Goal: Information Seeking & Learning: Check status

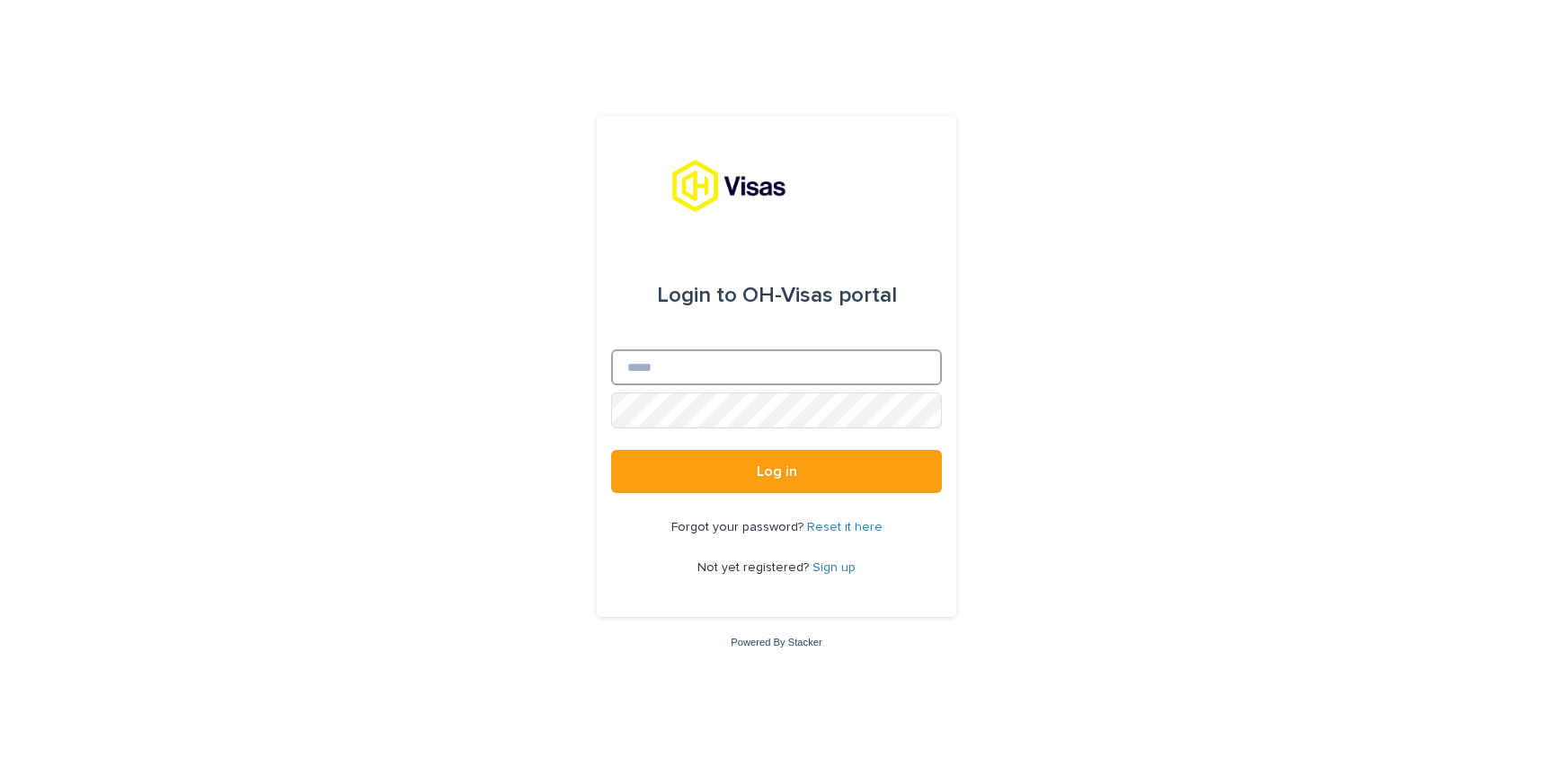
click at [659, 373] on input "Email" at bounding box center [776, 367] width 330 height 36
click at [677, 368] on input "Email" at bounding box center [776, 367] width 330 height 36
type input "**********"
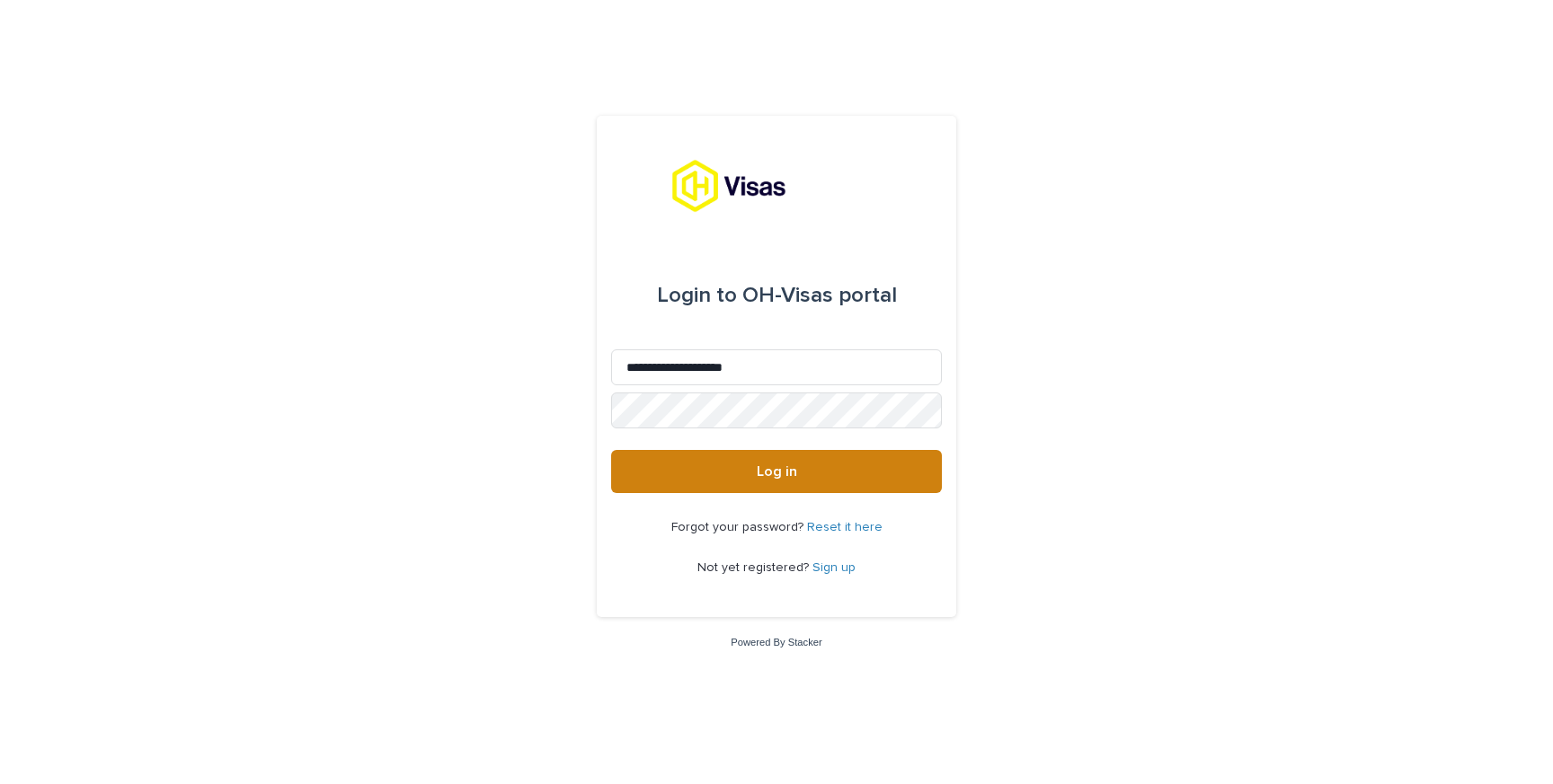
click at [760, 477] on span "Log in" at bounding box center [776, 472] width 40 height 15
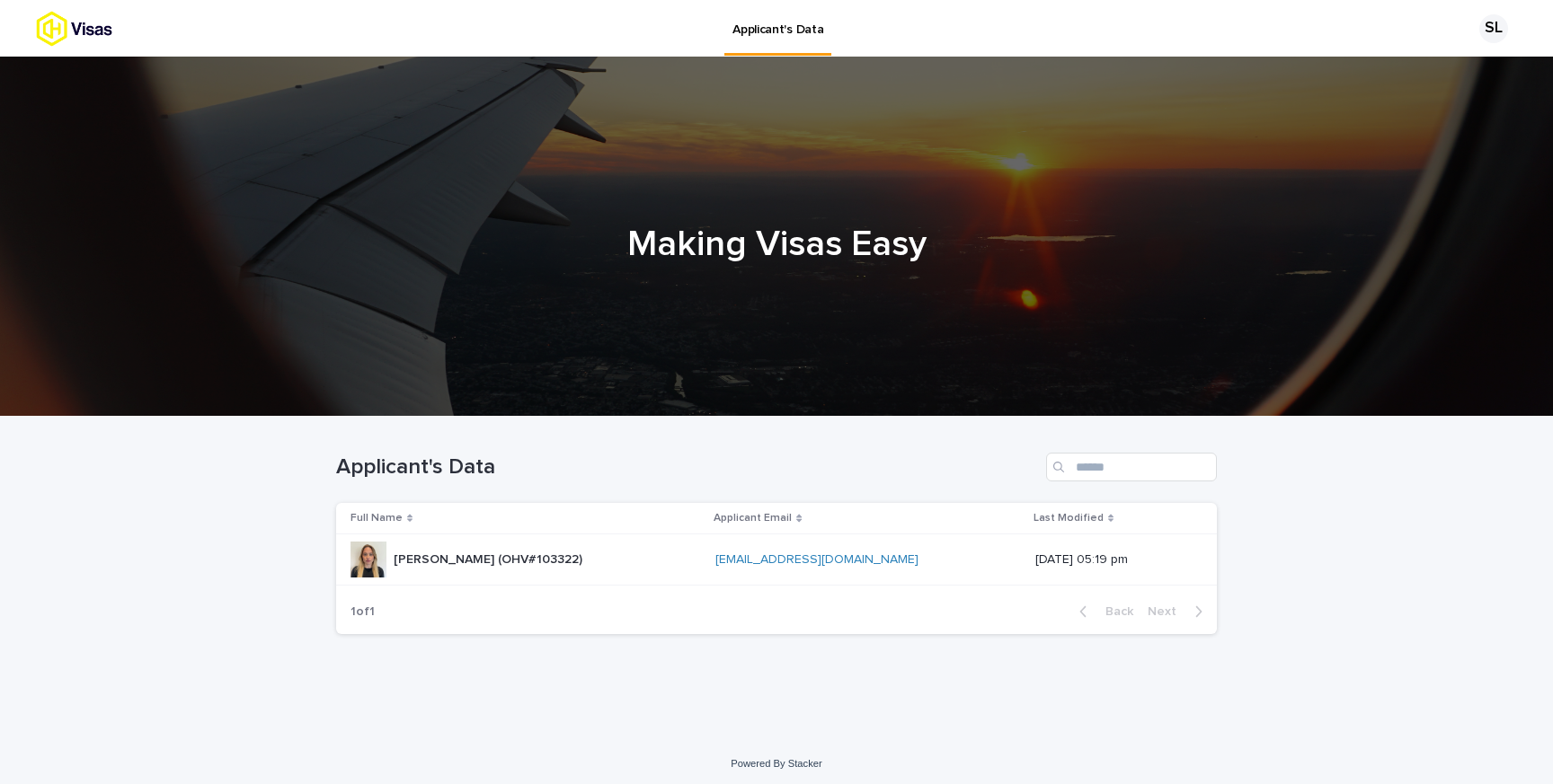
scroll to position [5, 0]
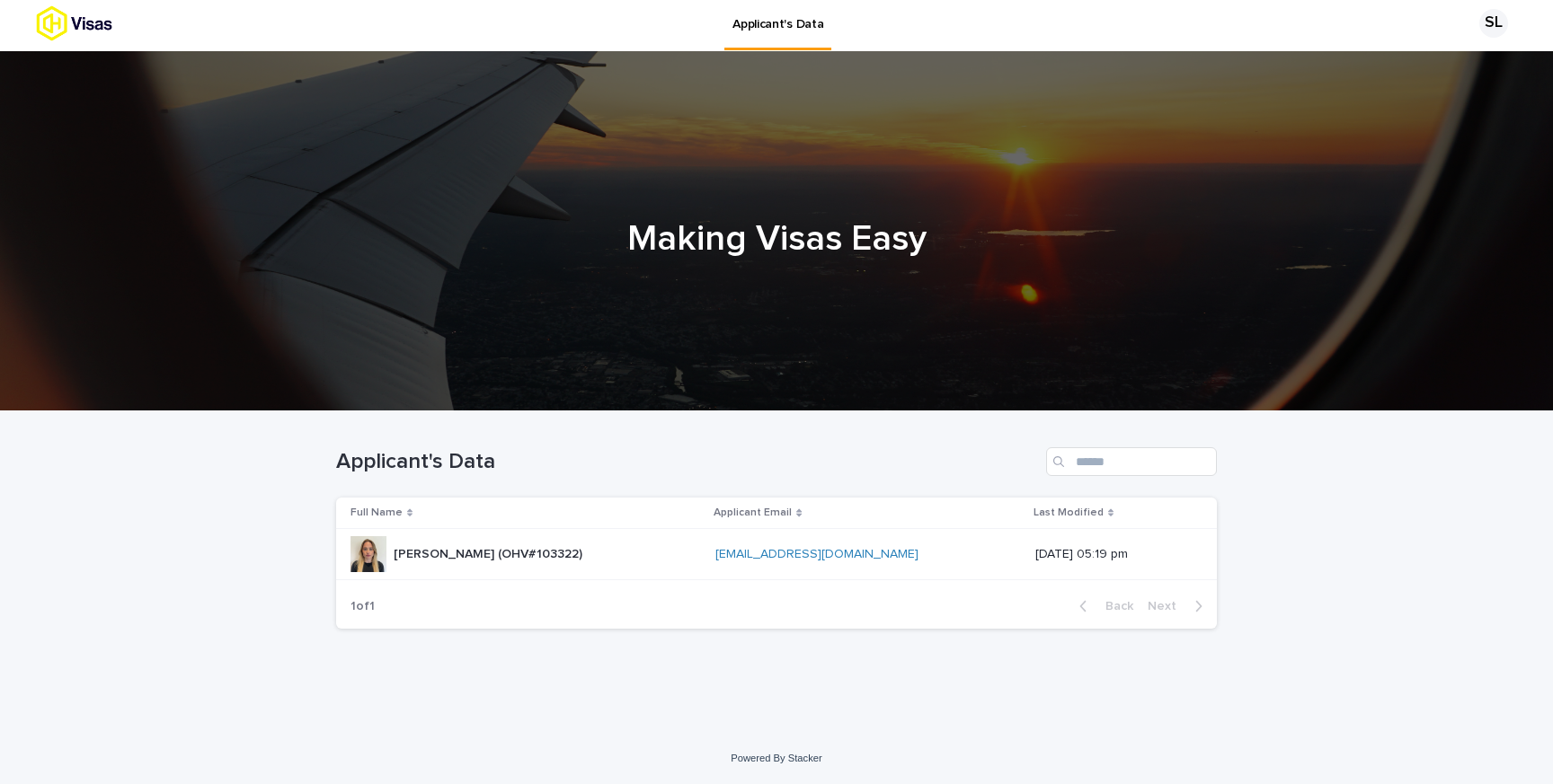
click at [477, 540] on div "Sophie Lucinda Lloyd (OHV#103322) Sophie Lucinda Lloyd (OHV#103322)" at bounding box center [489, 555] width 189 height 29
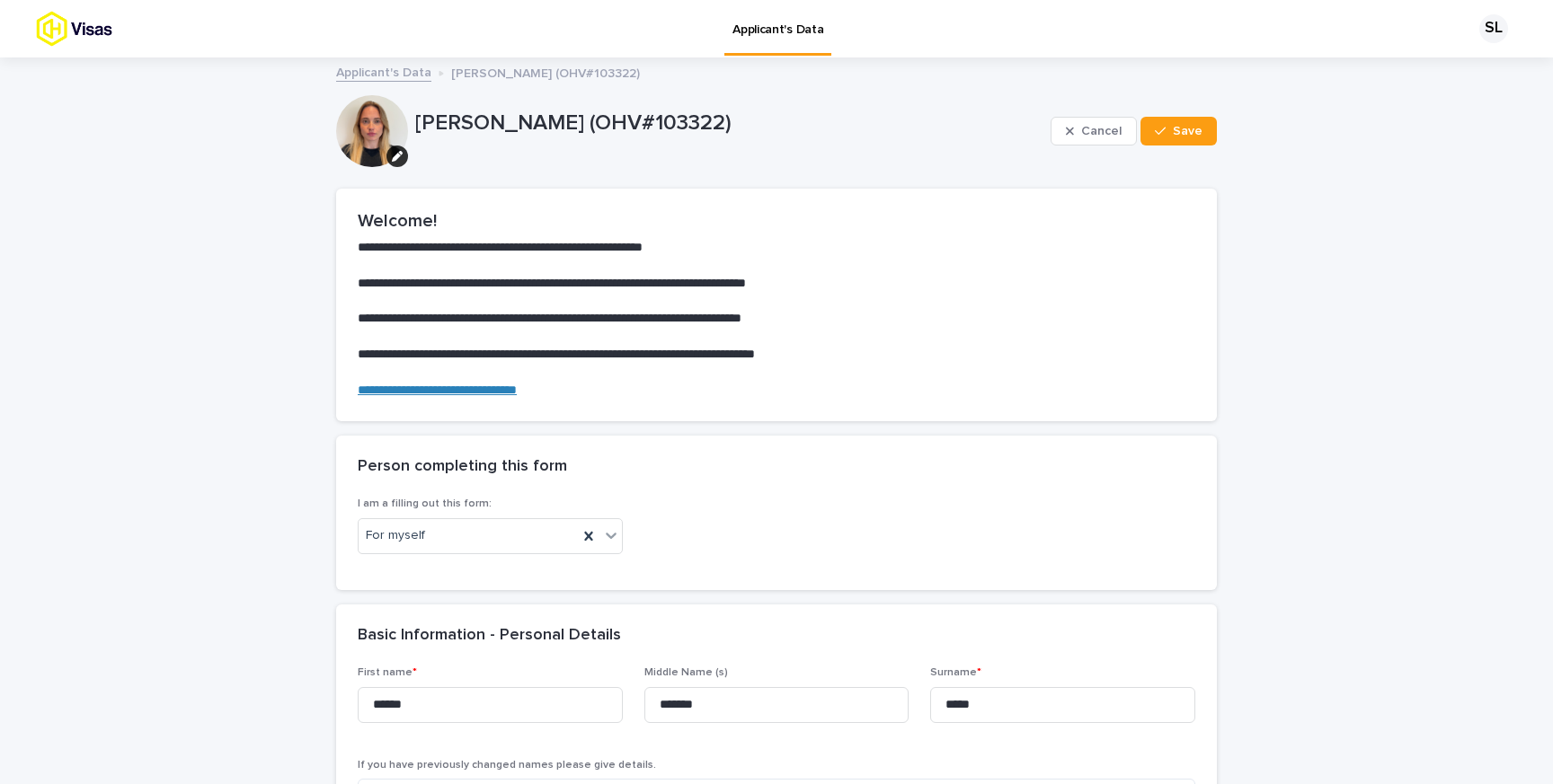
click at [624, 68] on p "[PERSON_NAME] (OHV#103322)" at bounding box center [546, 72] width 189 height 20
click at [1155, 137] on button "Save" at bounding box center [1179, 131] width 77 height 28
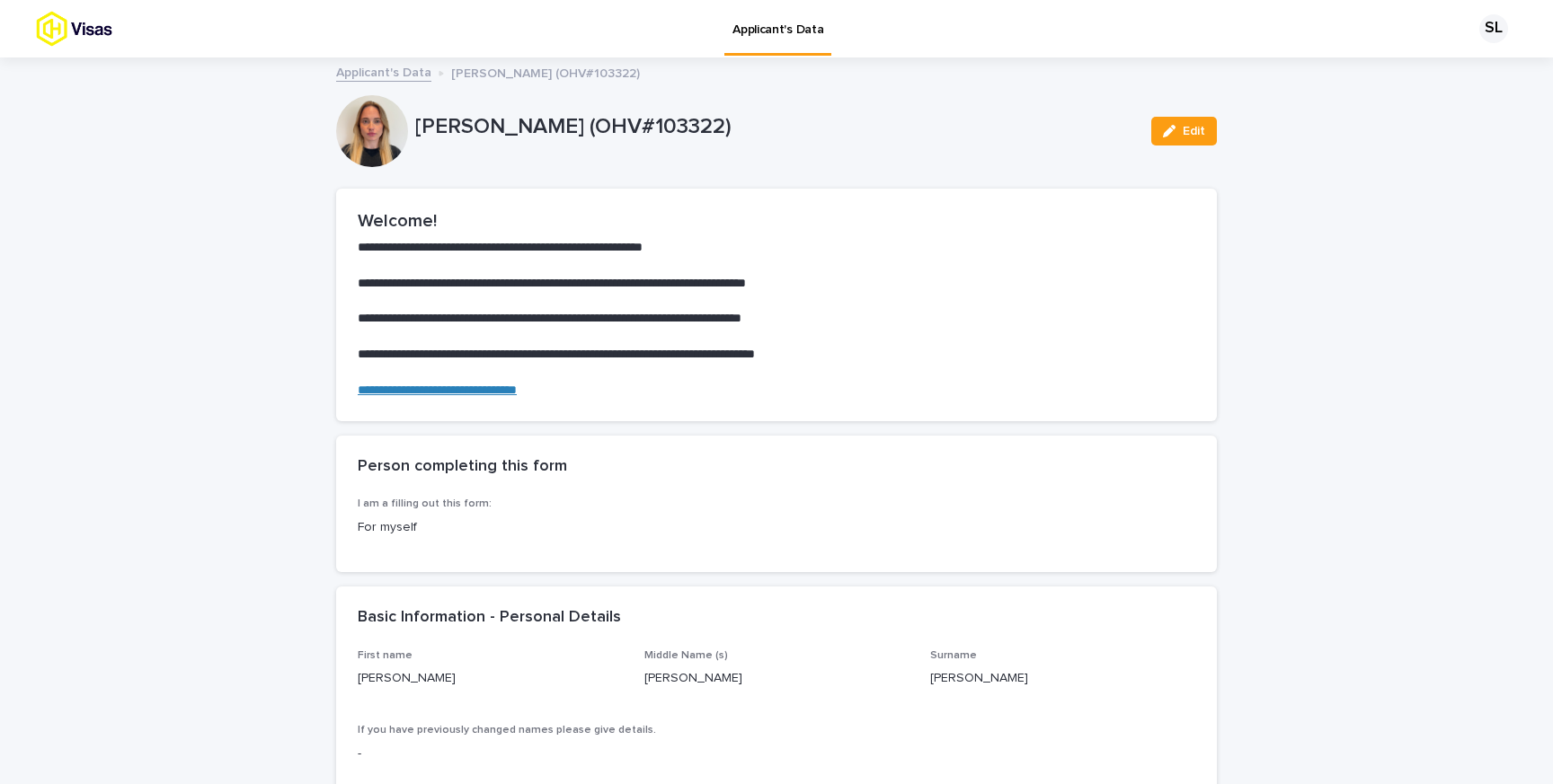
click at [382, 74] on link "Applicant's Data" at bounding box center [383, 71] width 95 height 21
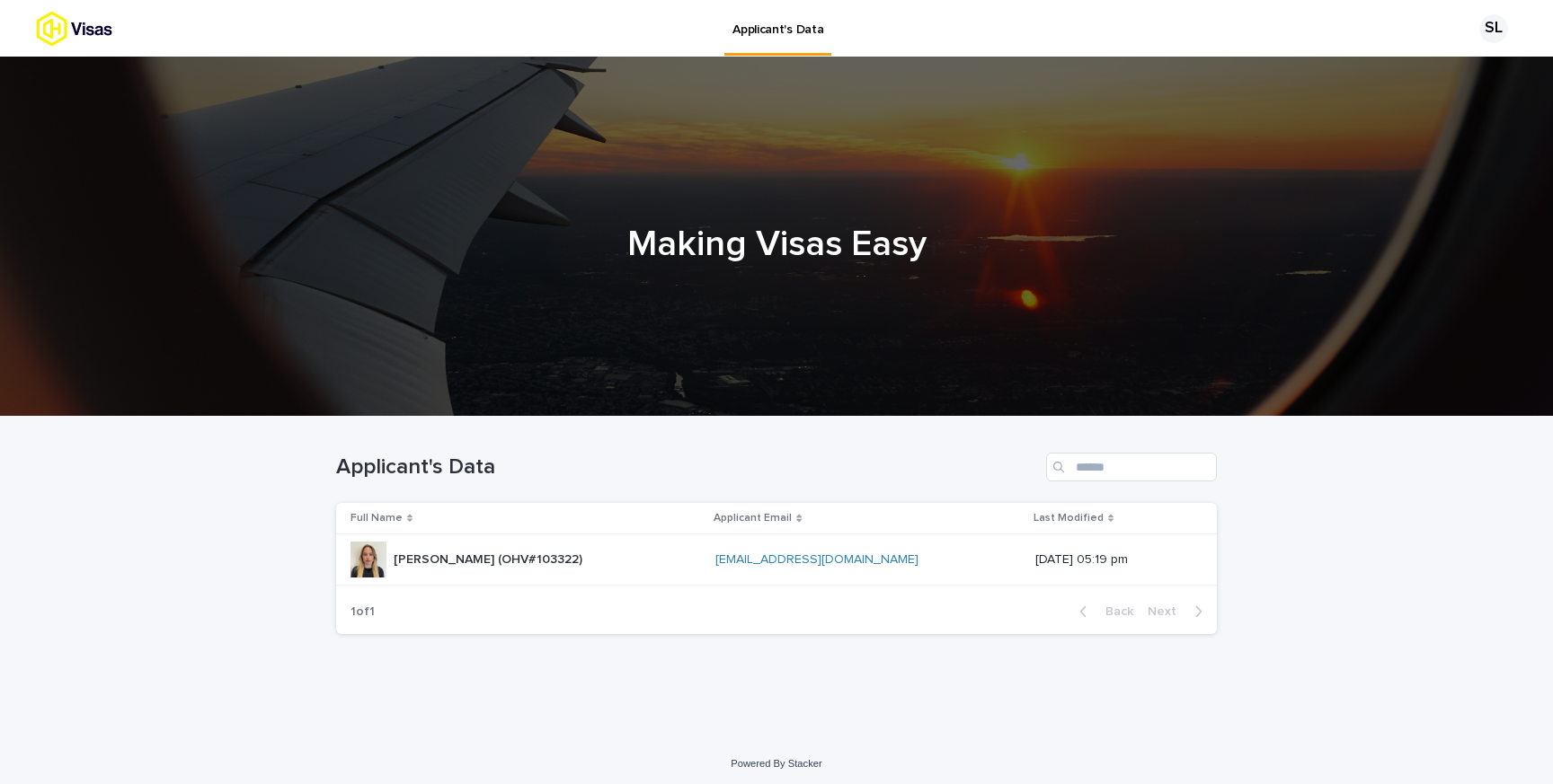
scroll to position [5, 0]
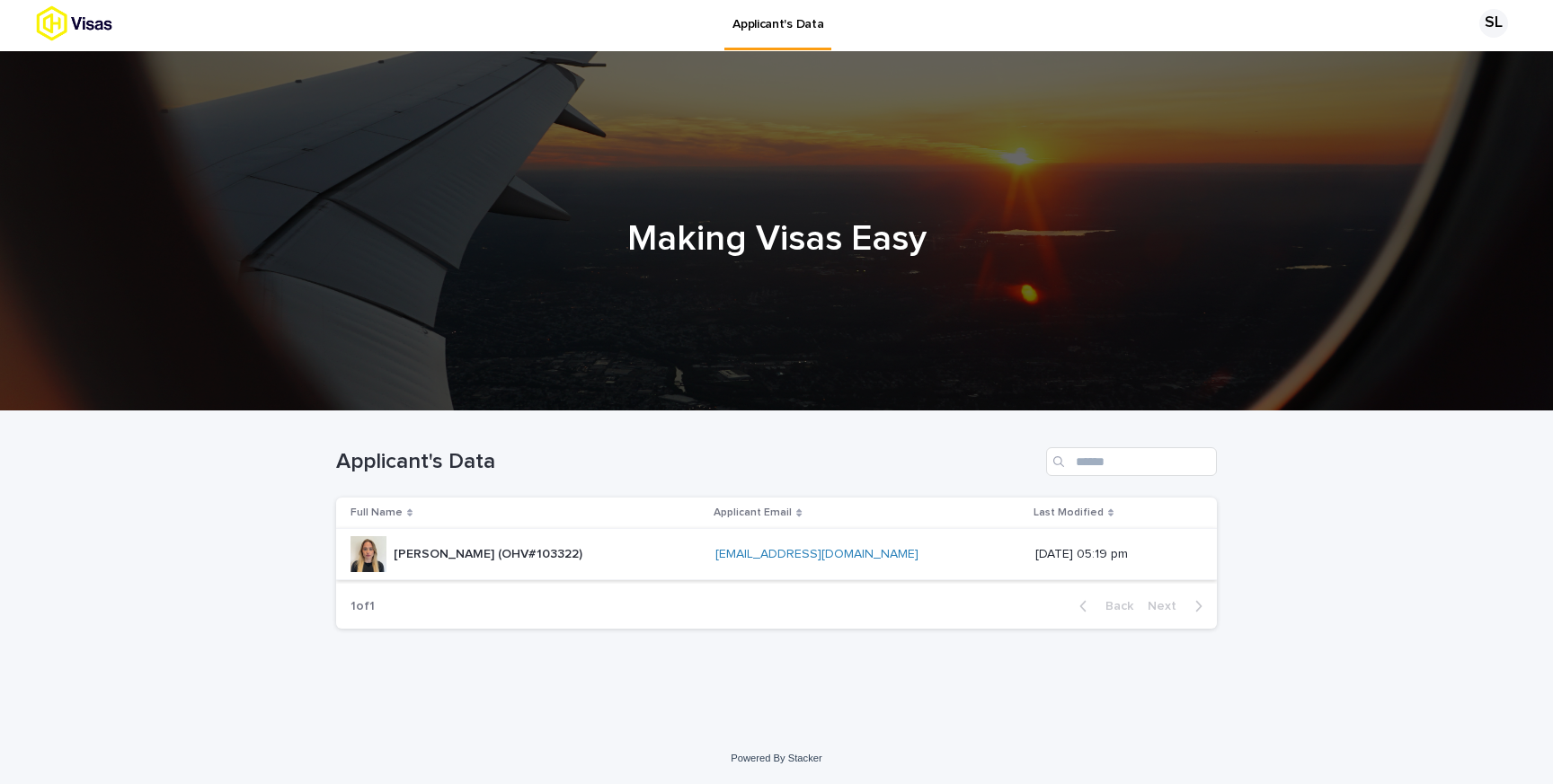
click at [870, 550] on link "[EMAIL_ADDRESS][DOMAIN_NAME]" at bounding box center [817, 554] width 203 height 13
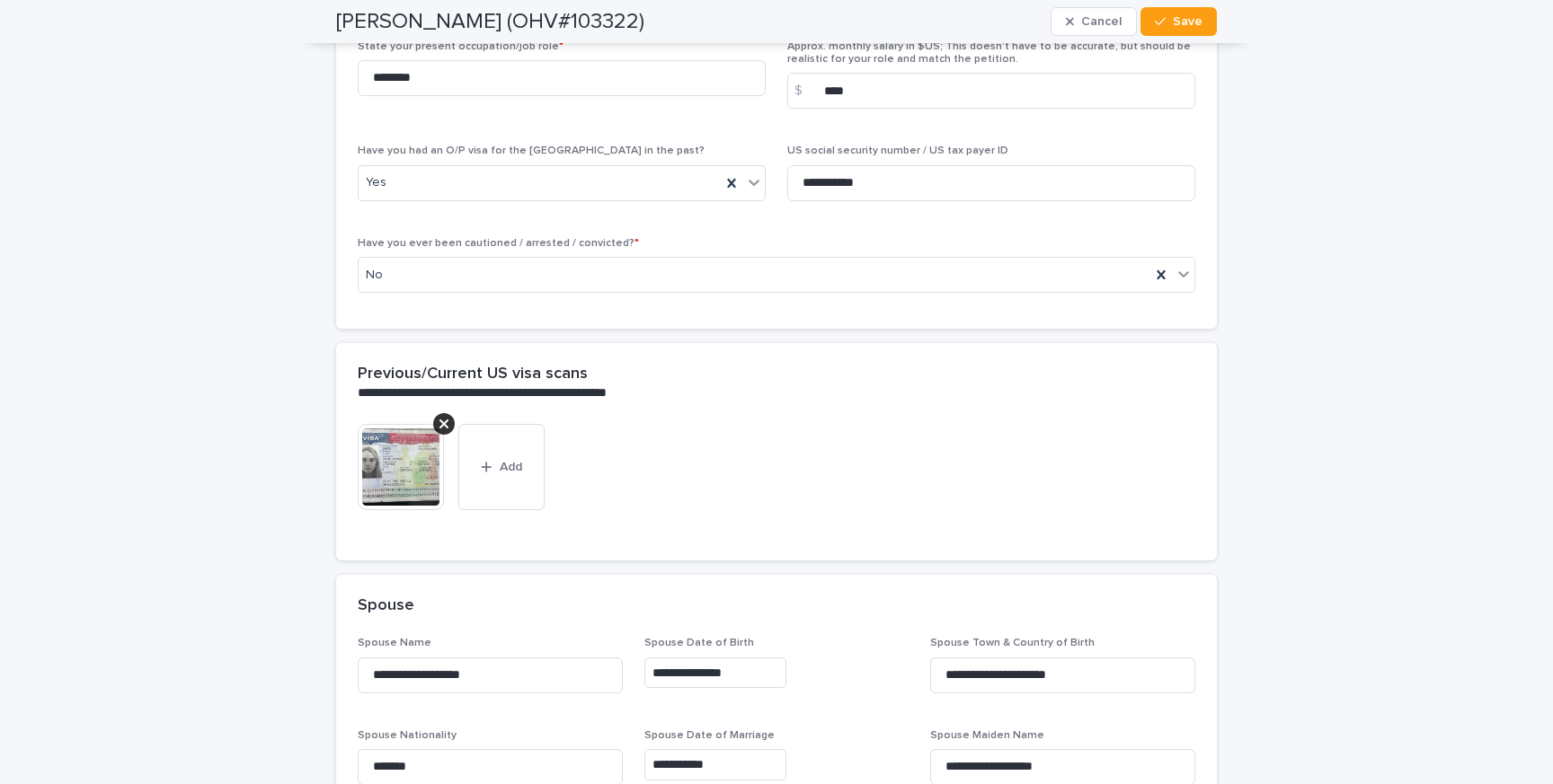
scroll to position [4631, 0]
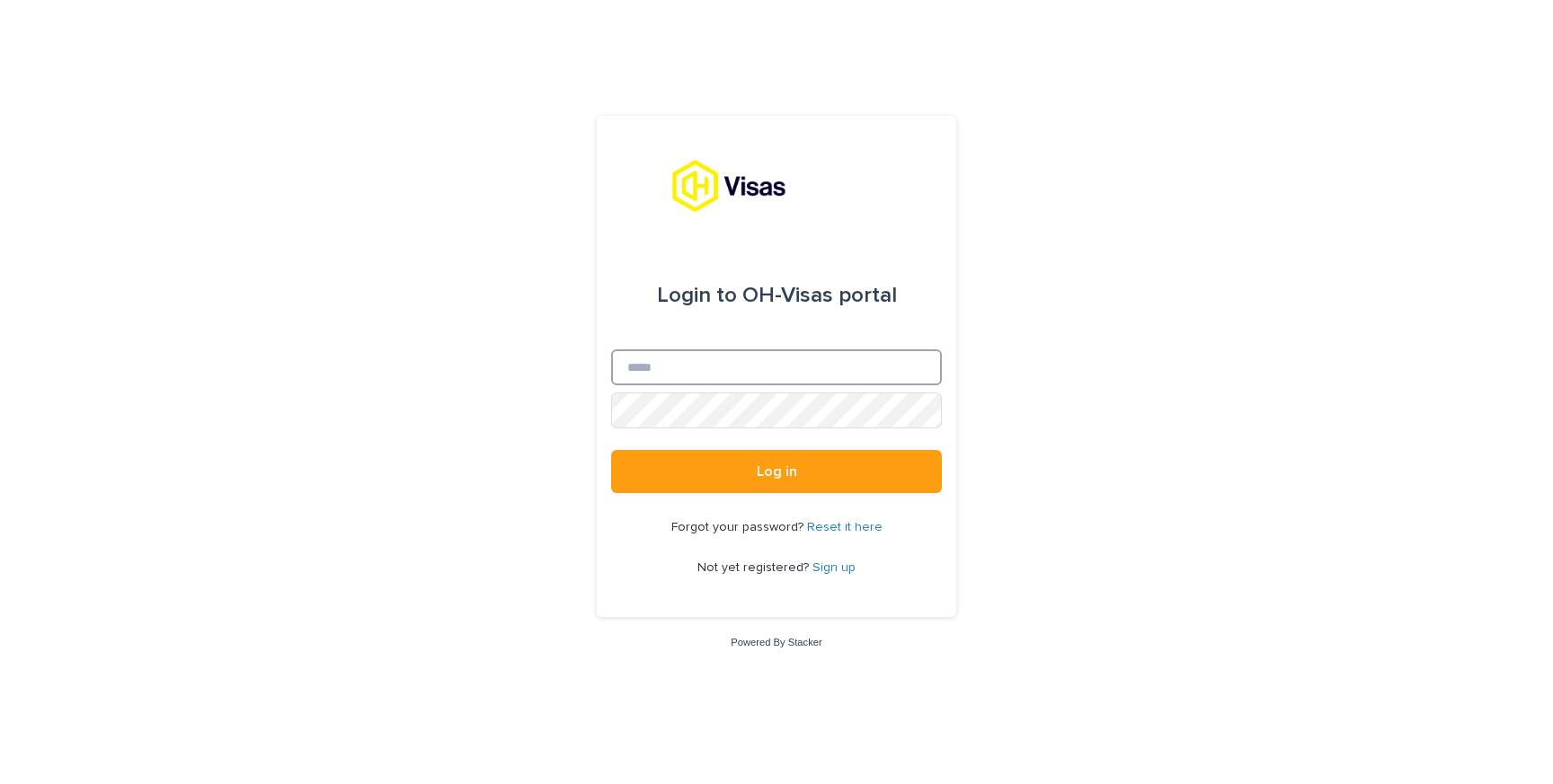
click at [663, 357] on input "Email" at bounding box center [776, 367] width 330 height 36
type input "**********"
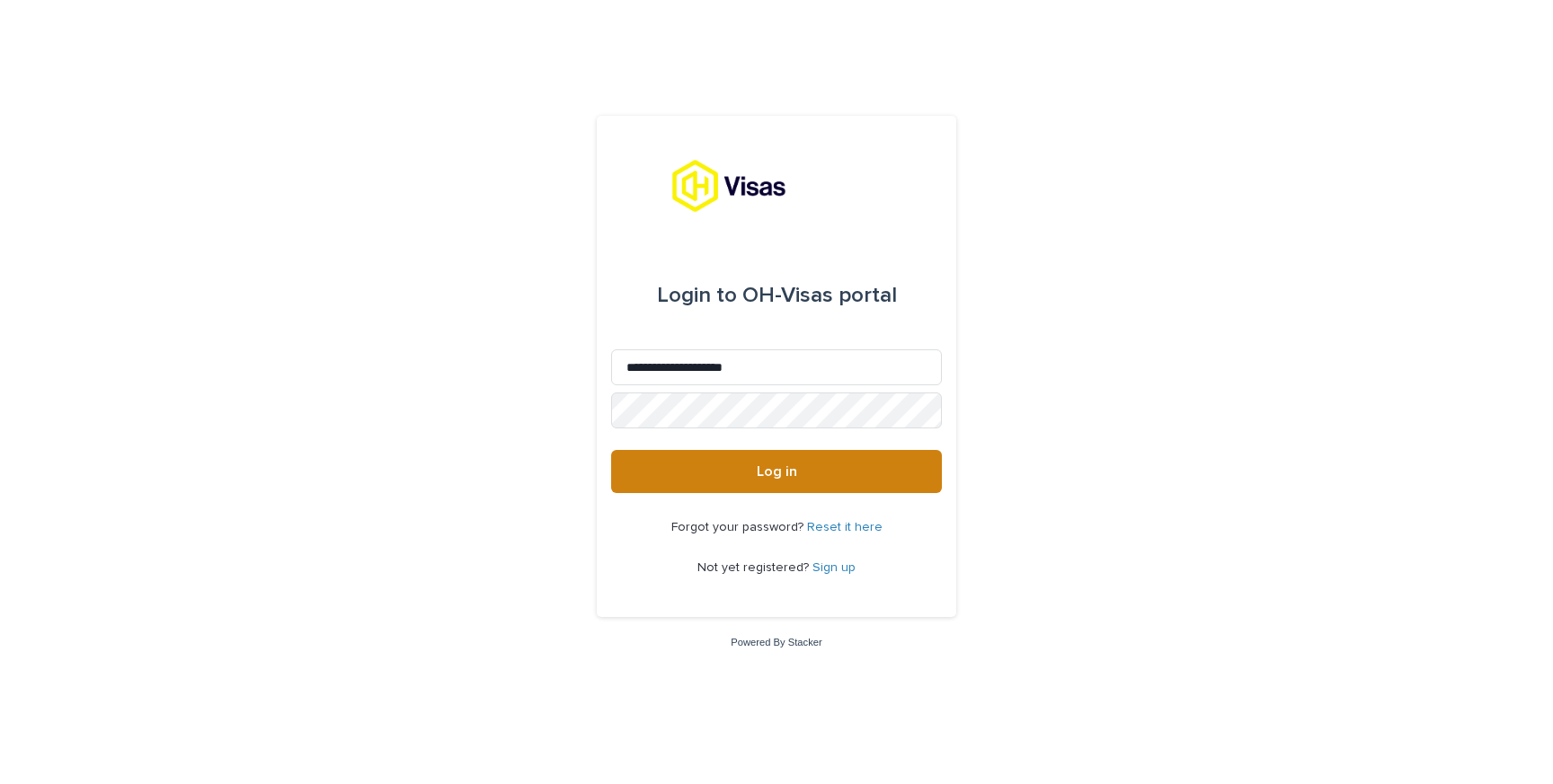
click at [758, 468] on span "Log in" at bounding box center [776, 472] width 40 height 15
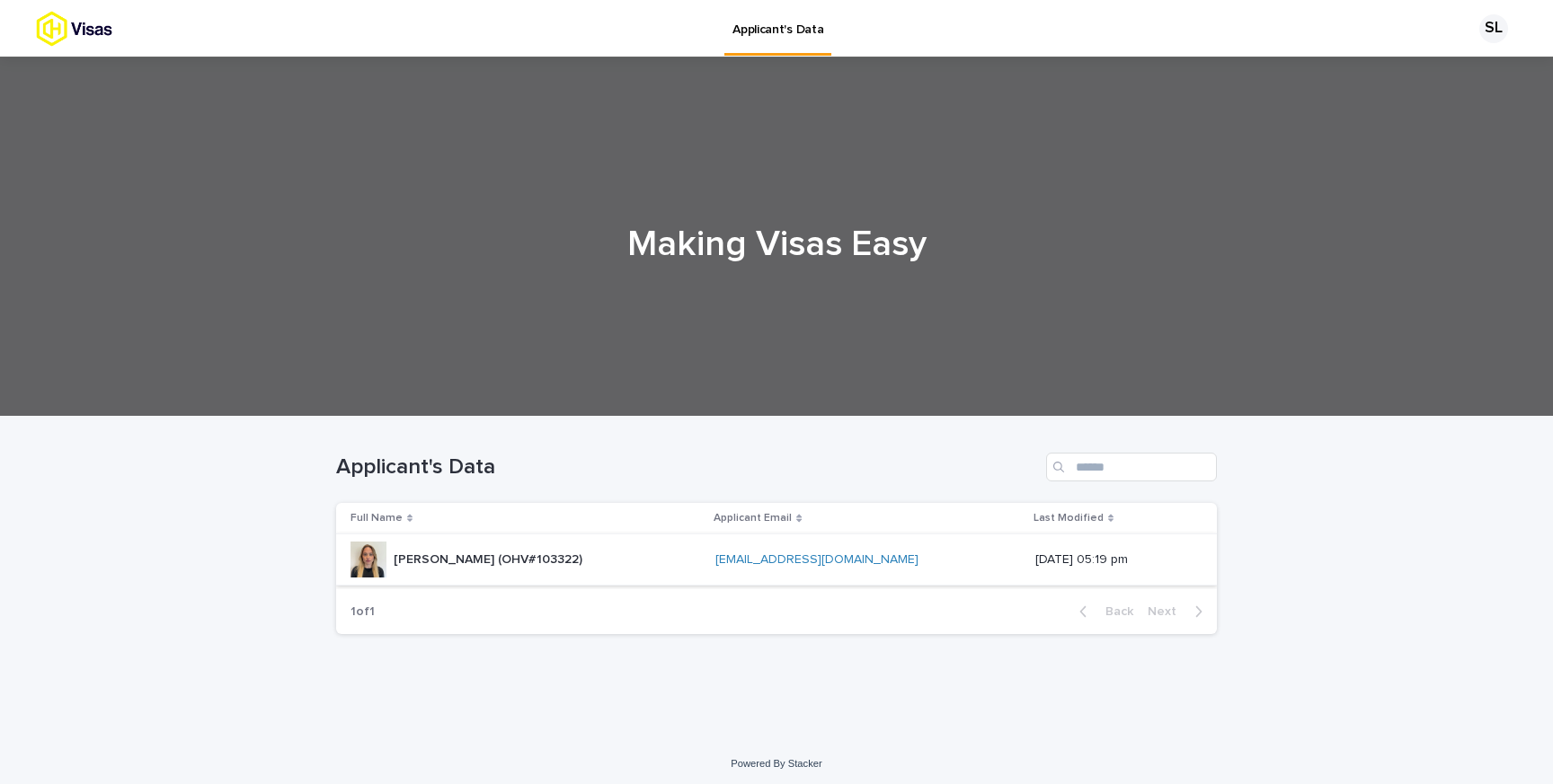
scroll to position [5, 0]
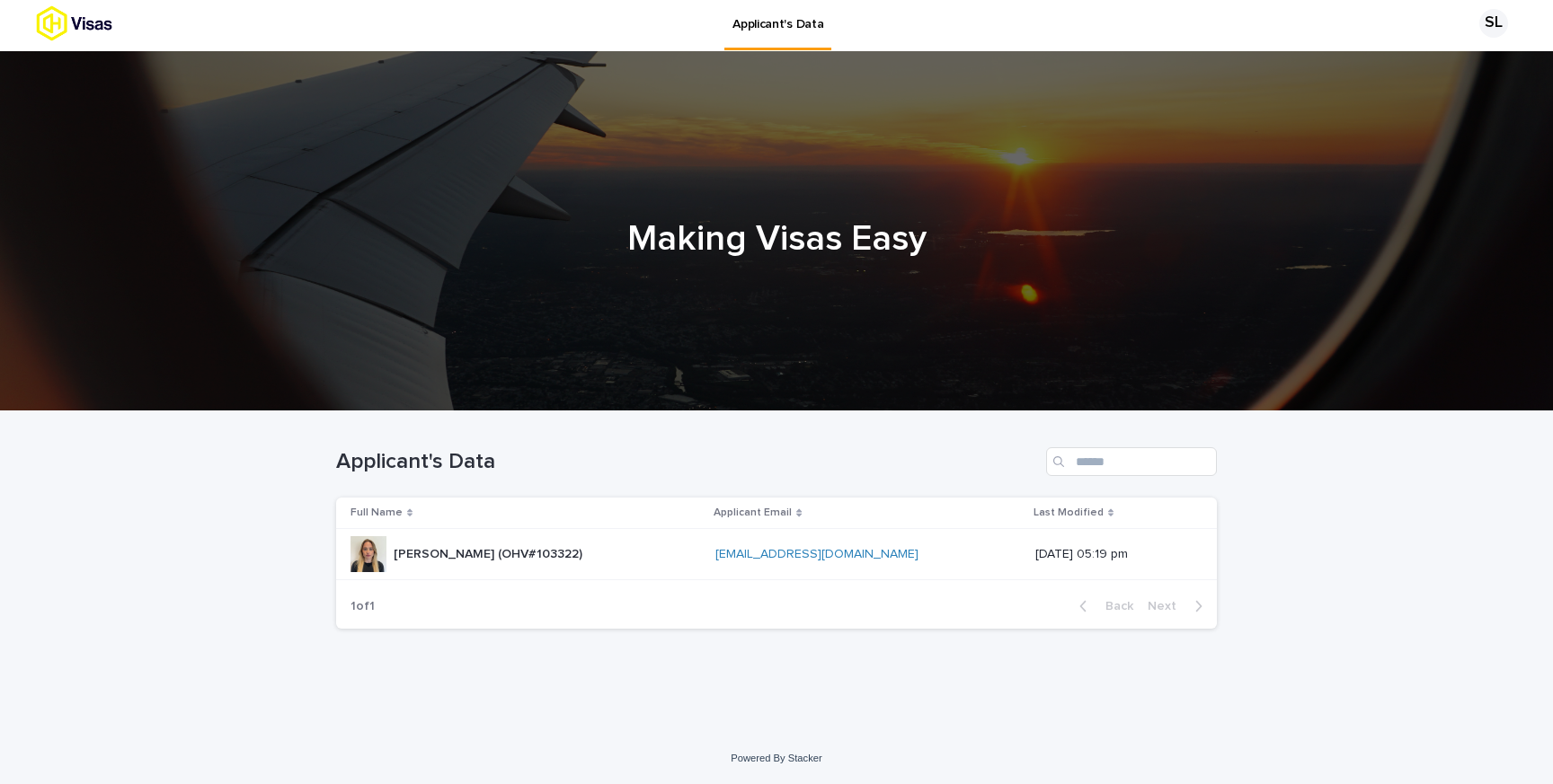
click at [1349, 530] on div "Loading... Saving… Loading... Saving… Applicant's Data Full Name Applicant Emai…" at bounding box center [776, 572] width 1553 height 321
click at [1200, 552] on td "[DATE] 05:19 pm" at bounding box center [1122, 555] width 189 height 51
